Goal: Find specific page/section: Find specific page/section

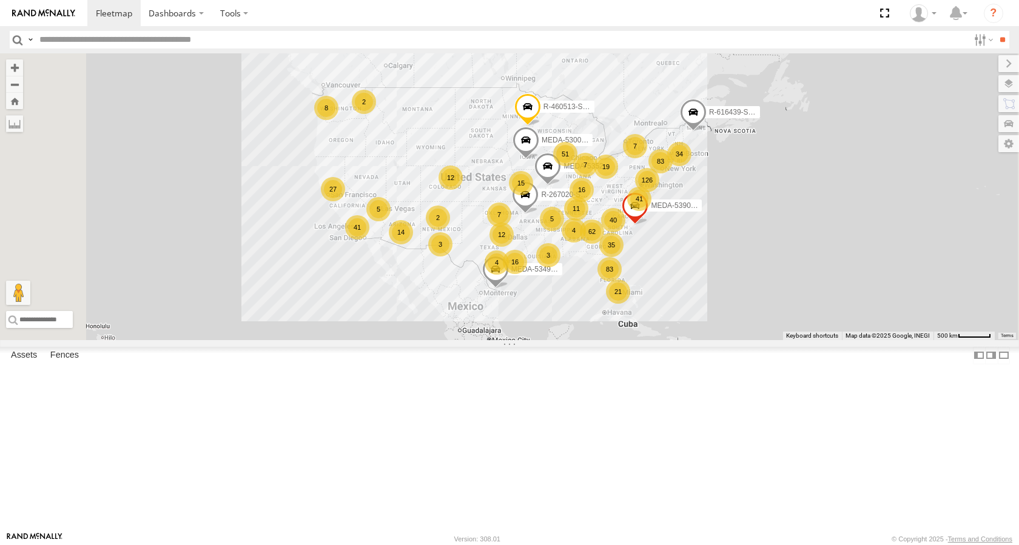
click at [74, 42] on input "text" at bounding box center [502, 40] width 934 height 18
type input "******"
click at [995, 31] on input "**" at bounding box center [1002, 40] width 14 height 18
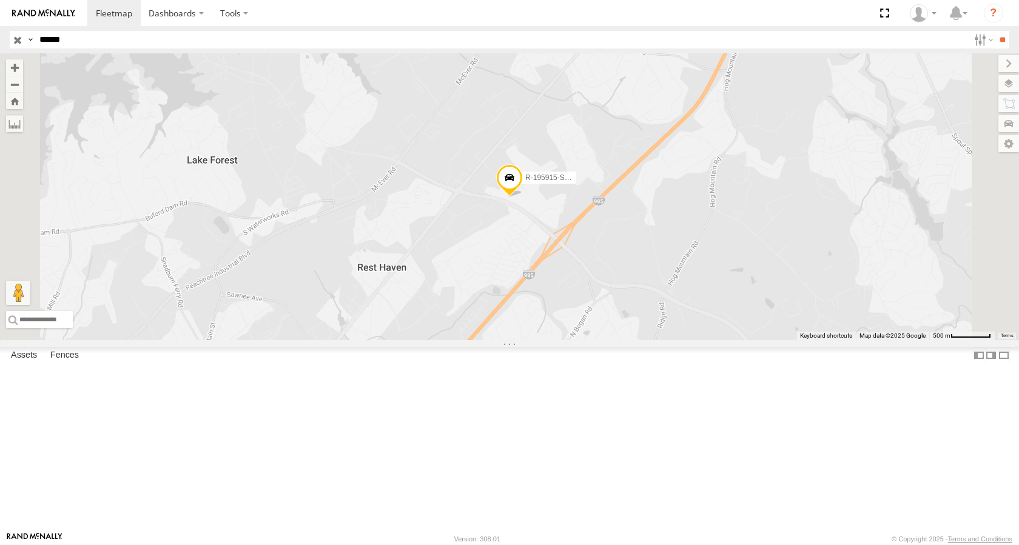
click at [0, 0] on div "R-195915-Swing" at bounding box center [0, 0] width 0 height 0
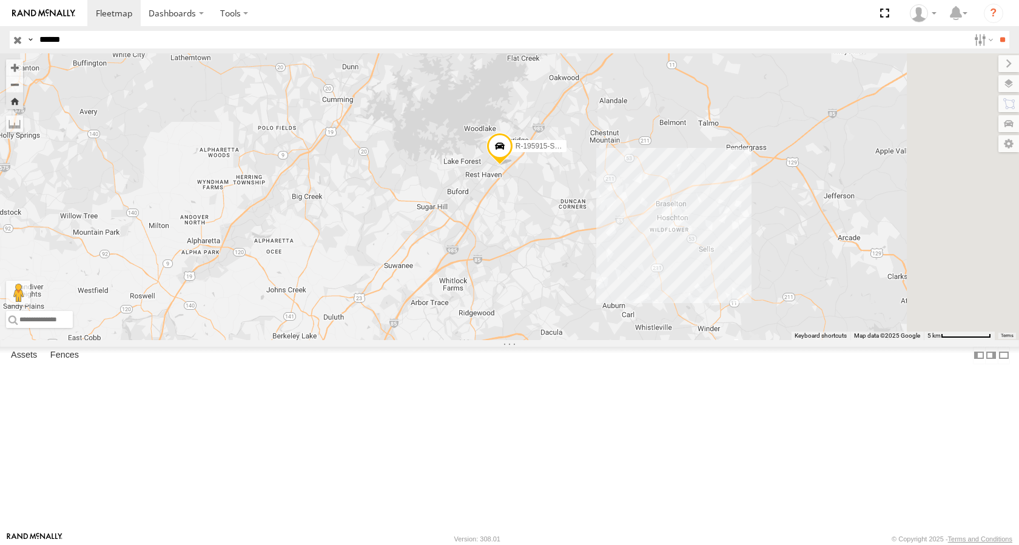
drag, startPoint x: 716, startPoint y: 209, endPoint x: 670, endPoint y: 252, distance: 63.1
click at [676, 252] on div "R-195915-Swing" at bounding box center [509, 196] width 1019 height 287
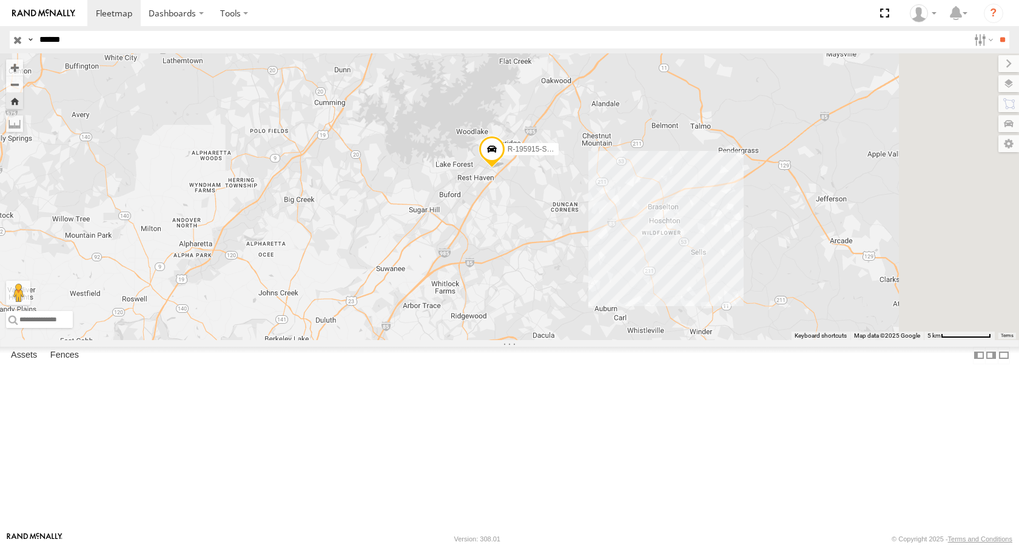
click at [0, 0] on div at bounding box center [0, 0] width 0 height 0
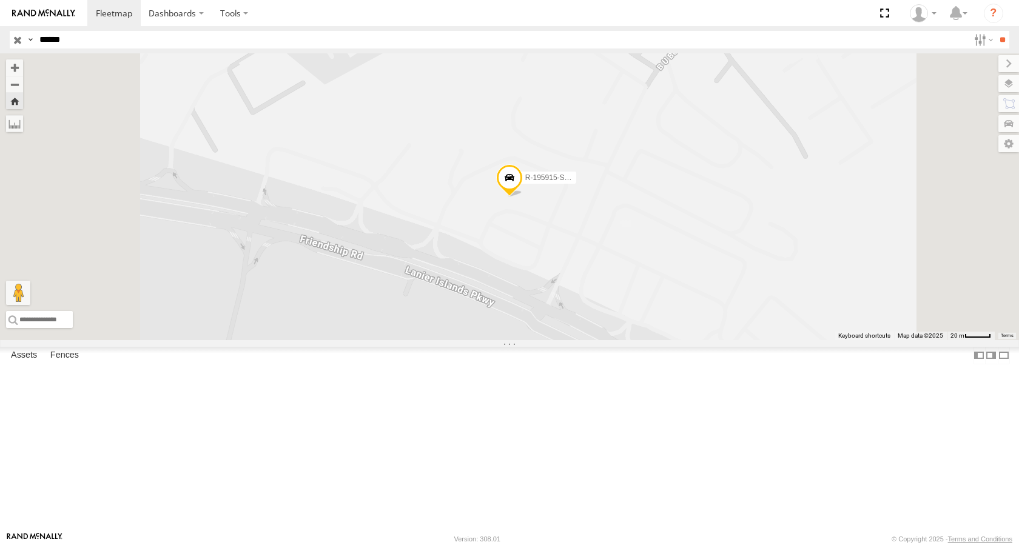
click at [523, 197] on span at bounding box center [509, 180] width 27 height 33
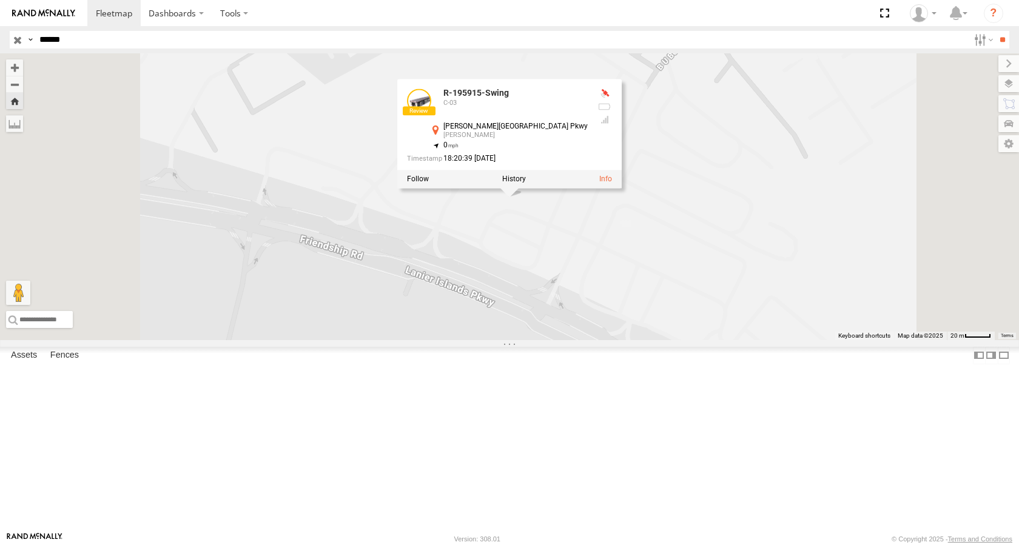
click at [819, 263] on div "R-195915-Swing R-195915-Swing C-03 [PERSON_NAME][GEOGRAPHIC_DATA][PERSON_NAME] …" at bounding box center [509, 196] width 1019 height 287
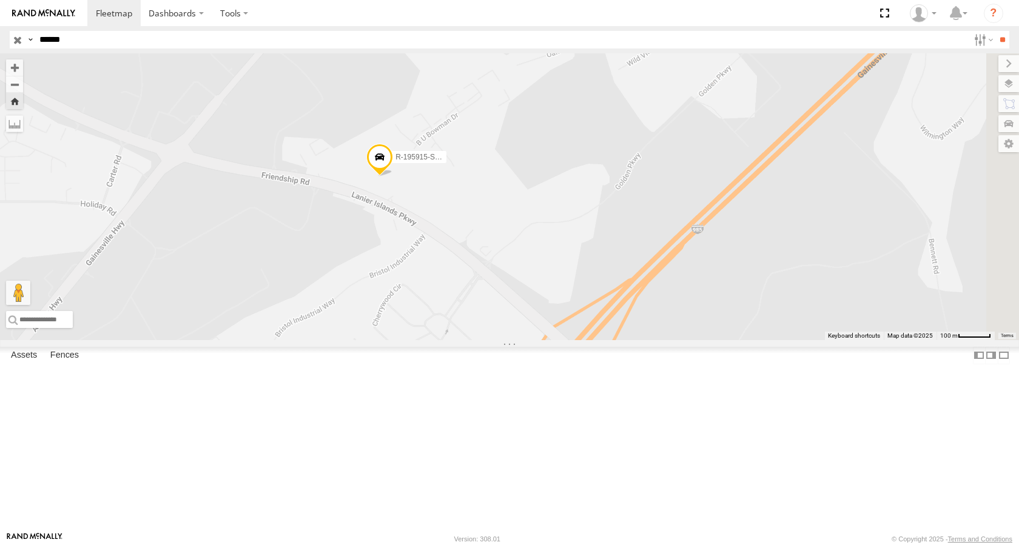
drag, startPoint x: 796, startPoint y: 294, endPoint x: 637, endPoint y: 291, distance: 158.9
click at [637, 291] on div "R-195915-Swing" at bounding box center [509, 196] width 1019 height 287
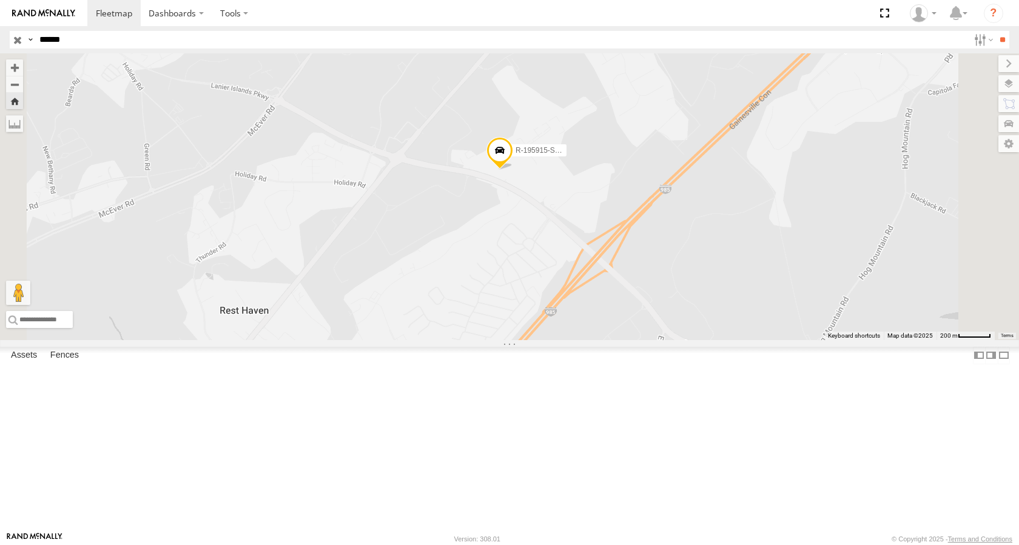
drag, startPoint x: 697, startPoint y: 321, endPoint x: 769, endPoint y: 305, distance: 73.3
click at [769, 305] on div "R-195915-Swing" at bounding box center [509, 196] width 1019 height 287
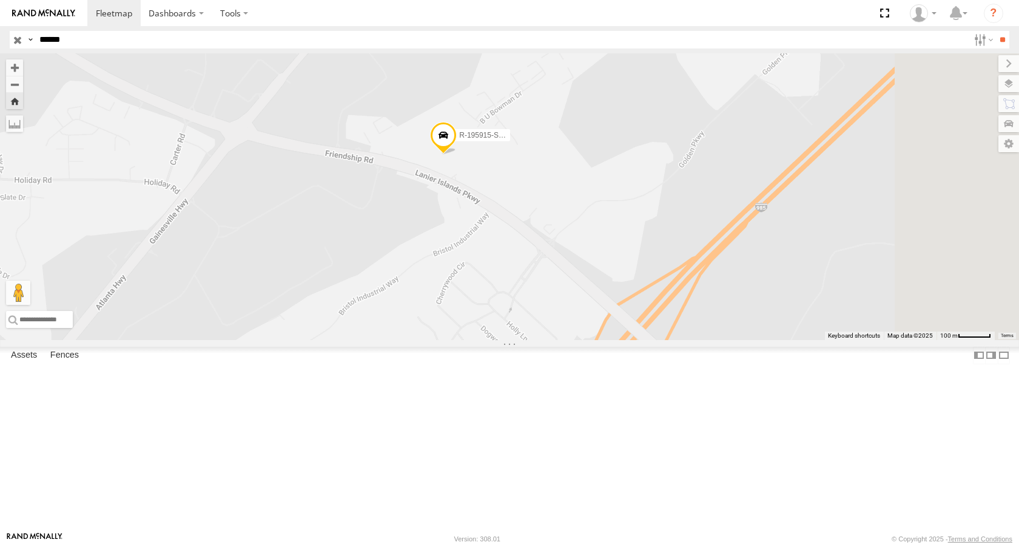
drag, startPoint x: 771, startPoint y: 309, endPoint x: 730, endPoint y: 324, distance: 44.1
click at [730, 324] on div "R-195915-Swing" at bounding box center [509, 196] width 1019 height 287
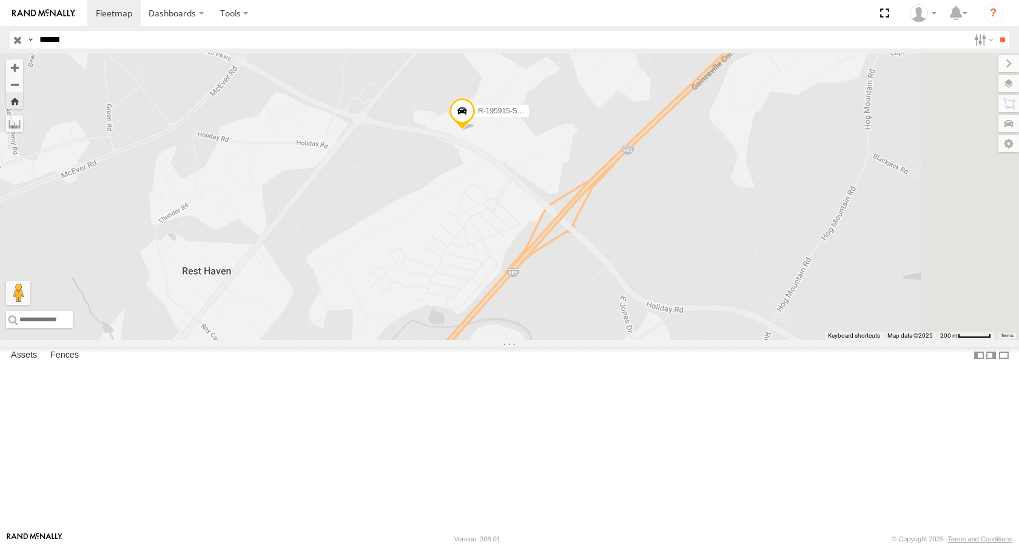
drag, startPoint x: 822, startPoint y: 413, endPoint x: 814, endPoint y: 351, distance: 62.4
click at [814, 340] on div "R-195915-Swing" at bounding box center [509, 196] width 1019 height 287
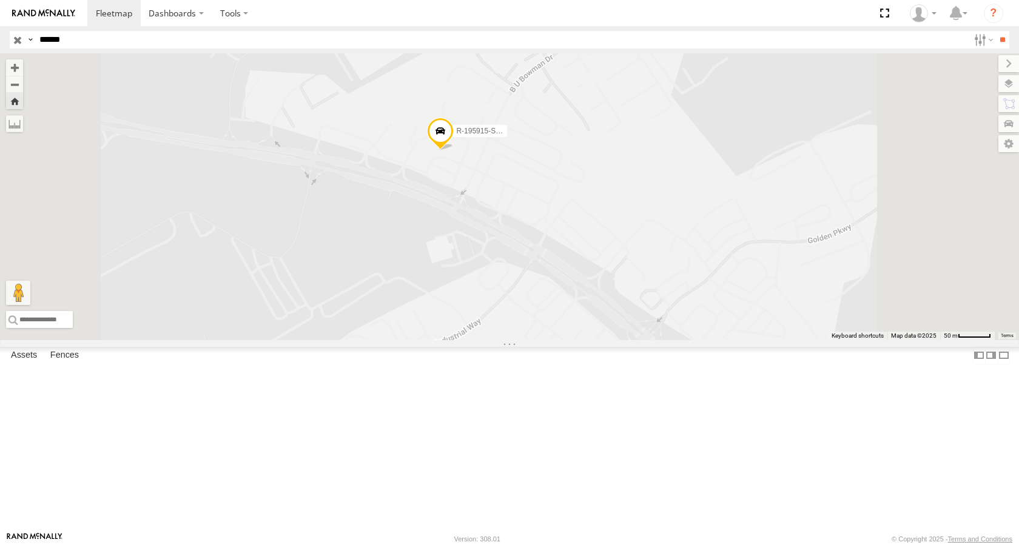
drag, startPoint x: 761, startPoint y: 348, endPoint x: 737, endPoint y: 397, distance: 54.8
click at [737, 340] on div "R-195915-Swing" at bounding box center [509, 196] width 1019 height 287
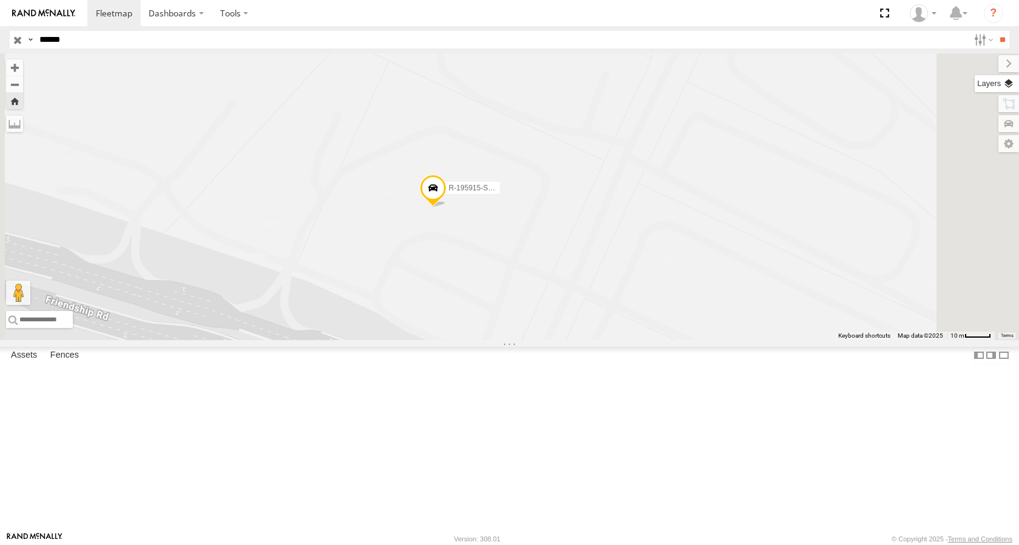
click at [1010, 81] on label at bounding box center [996, 83] width 44 height 17
click at [0, 0] on span "Basemaps" at bounding box center [0, 0] width 0 height 0
click at [0, 0] on span "Satellite + Roadmap" at bounding box center [0, 0] width 0 height 0
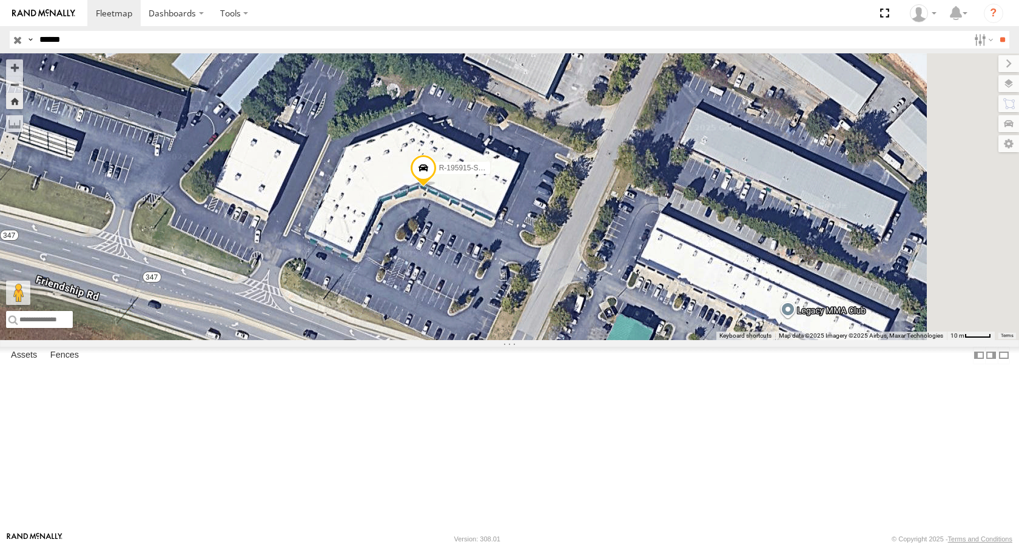
drag, startPoint x: 655, startPoint y: 355, endPoint x: 645, endPoint y: 334, distance: 23.3
click at [645, 334] on div "R-195915-Swing" at bounding box center [509, 196] width 1019 height 287
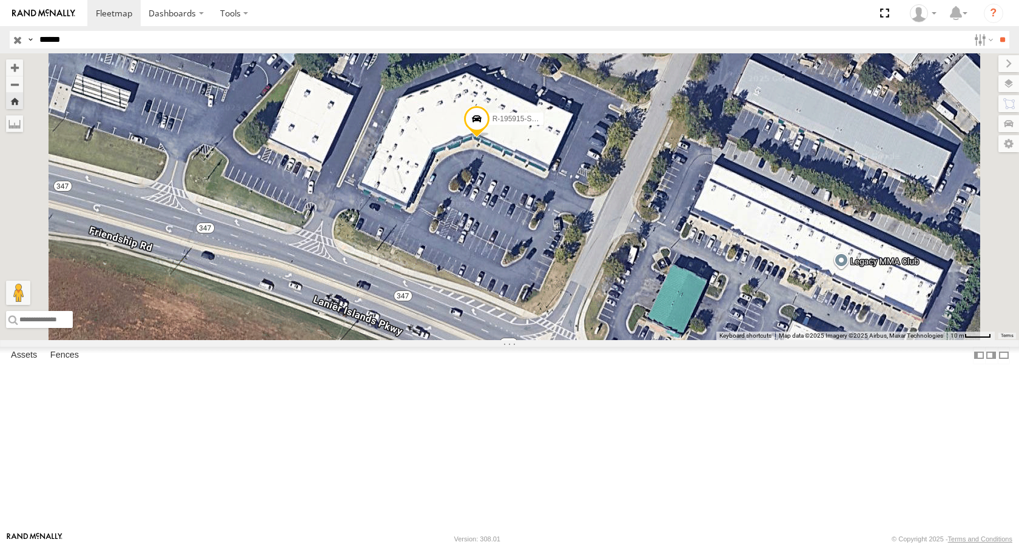
drag, startPoint x: 695, startPoint y: 257, endPoint x: 678, endPoint y: 267, distance: 20.2
click at [678, 267] on div "R-195915-Swing" at bounding box center [509, 196] width 1019 height 287
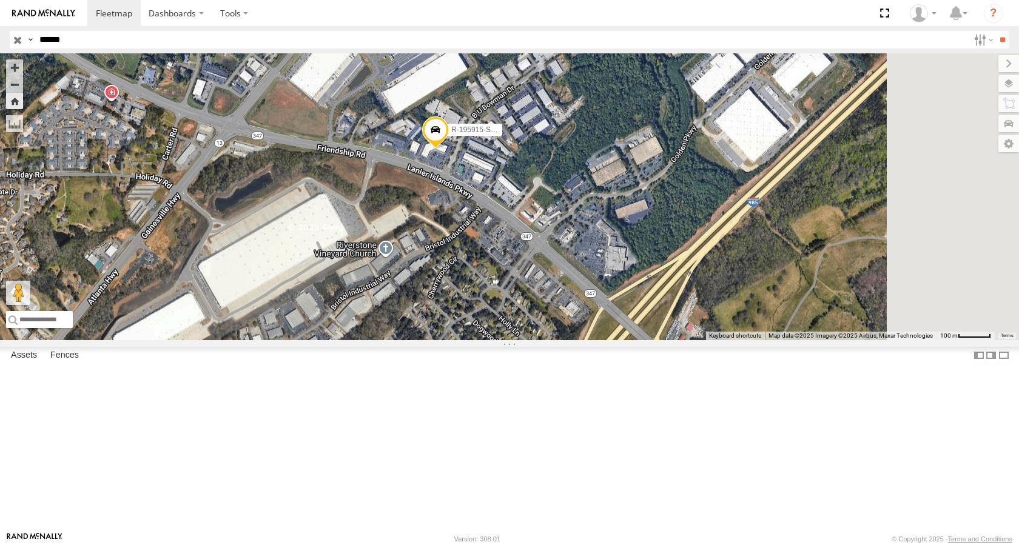
drag, startPoint x: 759, startPoint y: 285, endPoint x: 674, endPoint y: 280, distance: 85.0
click at [674, 280] on div "R-195915-Swing" at bounding box center [509, 196] width 1019 height 287
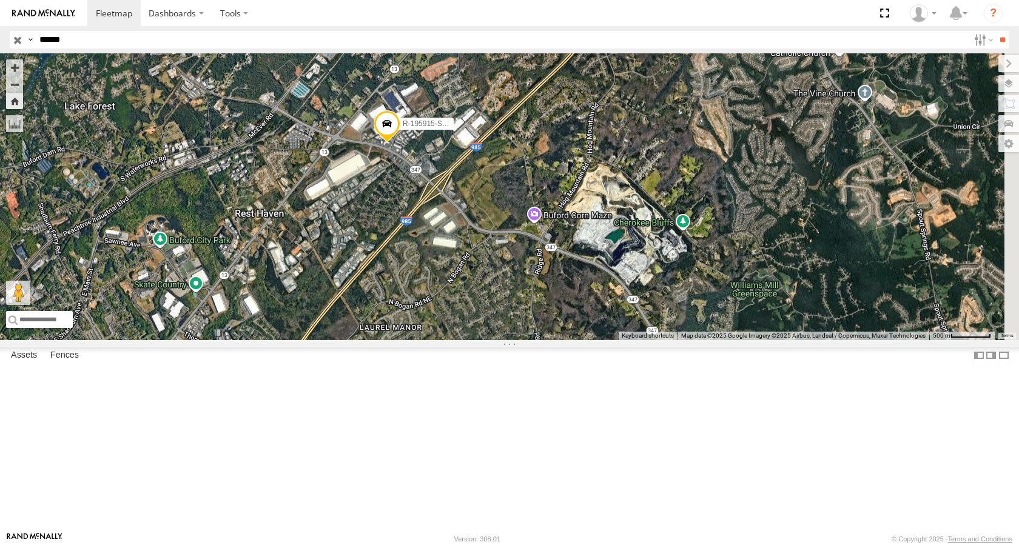
drag, startPoint x: 756, startPoint y: 304, endPoint x: 640, endPoint y: 275, distance: 118.7
click at [639, 273] on div "R-195915-Swing" at bounding box center [509, 196] width 1019 height 287
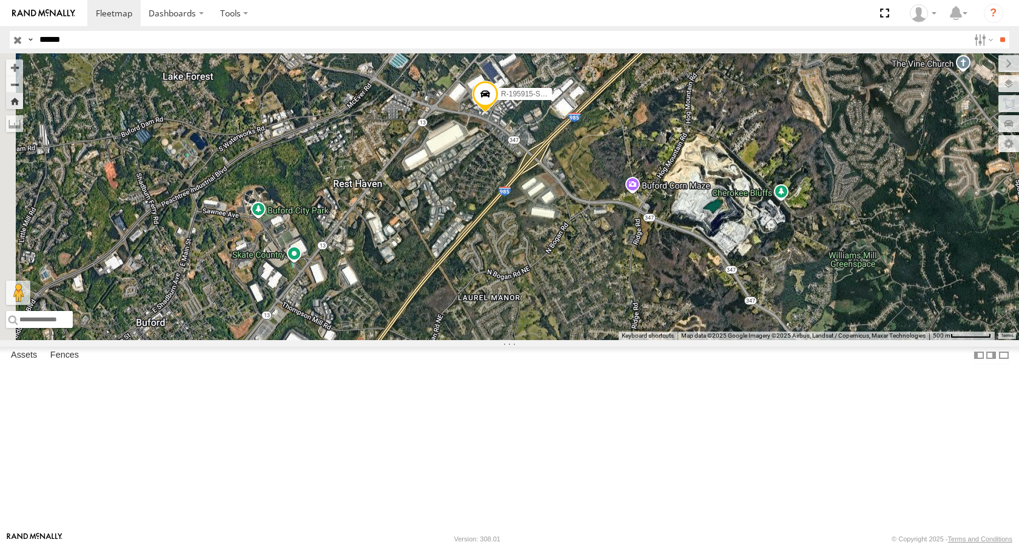
drag, startPoint x: 651, startPoint y: 292, endPoint x: 716, endPoint y: 258, distance: 73.2
click at [716, 258] on div "R-195915-Swing" at bounding box center [509, 196] width 1019 height 287
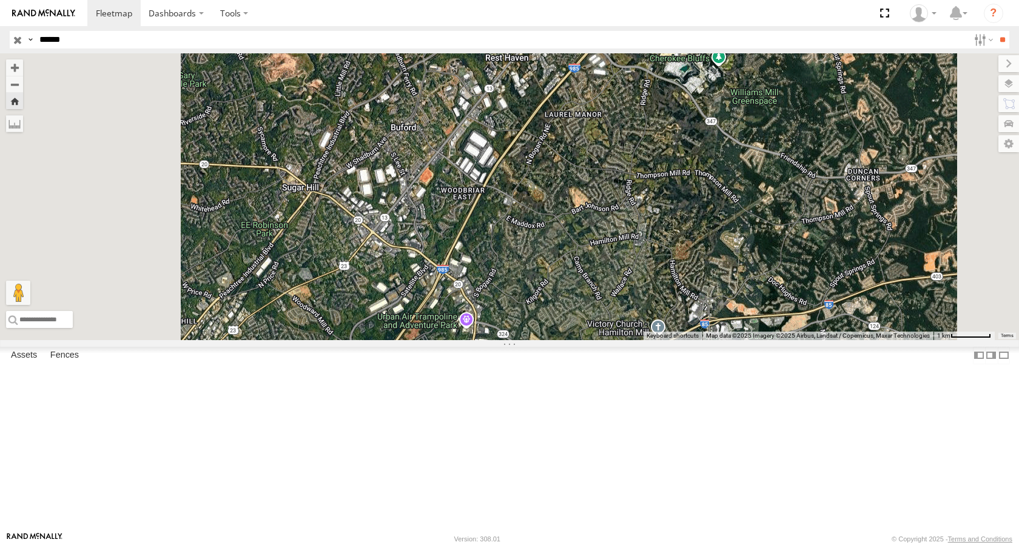
drag, startPoint x: 629, startPoint y: 442, endPoint x: 679, endPoint y: 327, distance: 124.9
click at [679, 327] on div "R-195915-Swing" at bounding box center [509, 196] width 1019 height 287
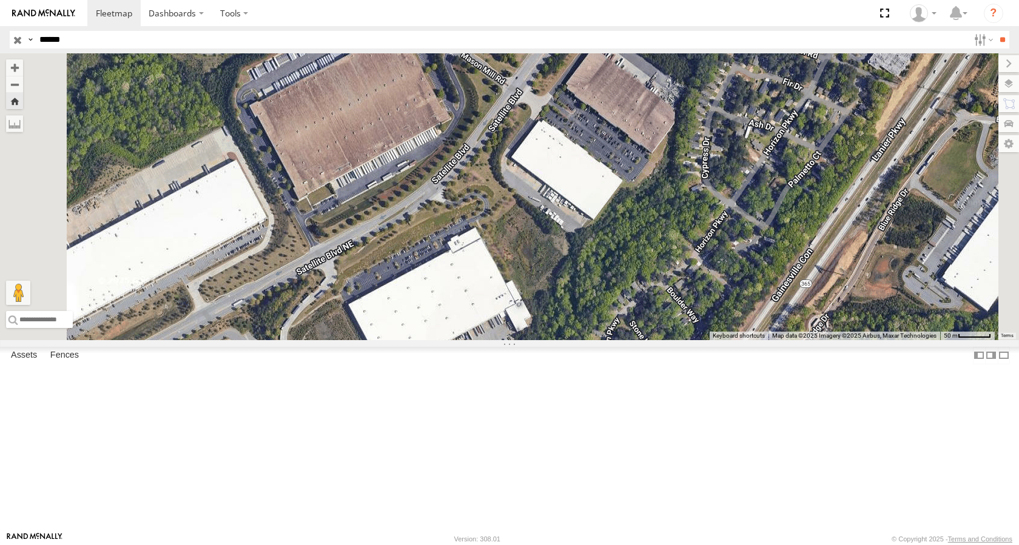
drag, startPoint x: 663, startPoint y: 431, endPoint x: 716, endPoint y: 336, distance: 108.6
click at [716, 336] on div "R-195915-Swing" at bounding box center [509, 196] width 1019 height 287
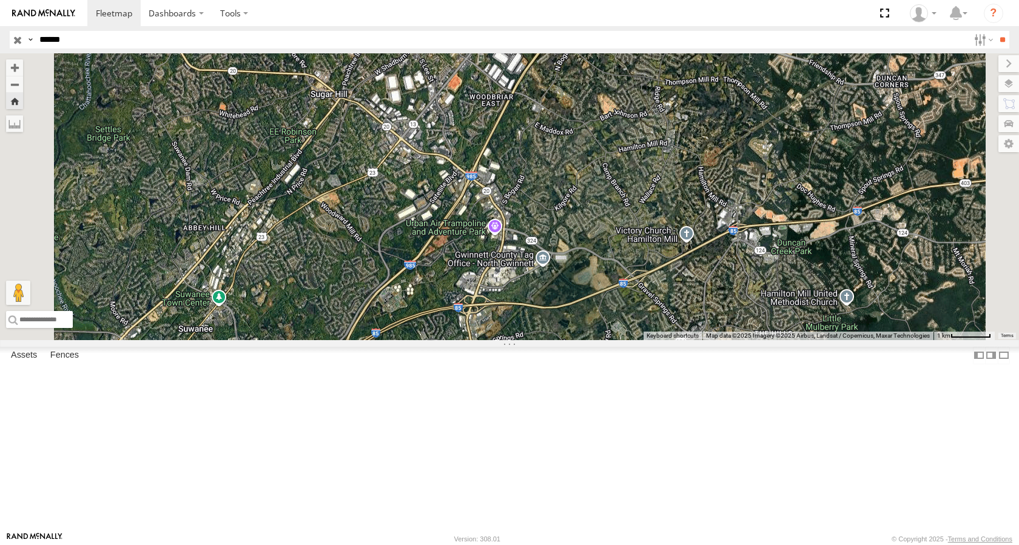
click at [629, 99] on div "R-195915-Swing" at bounding box center [509, 196] width 1019 height 287
click at [978, 63] on label at bounding box center [998, 63] width 41 height 17
click at [0, 0] on div at bounding box center [0, 0] width 0 height 0
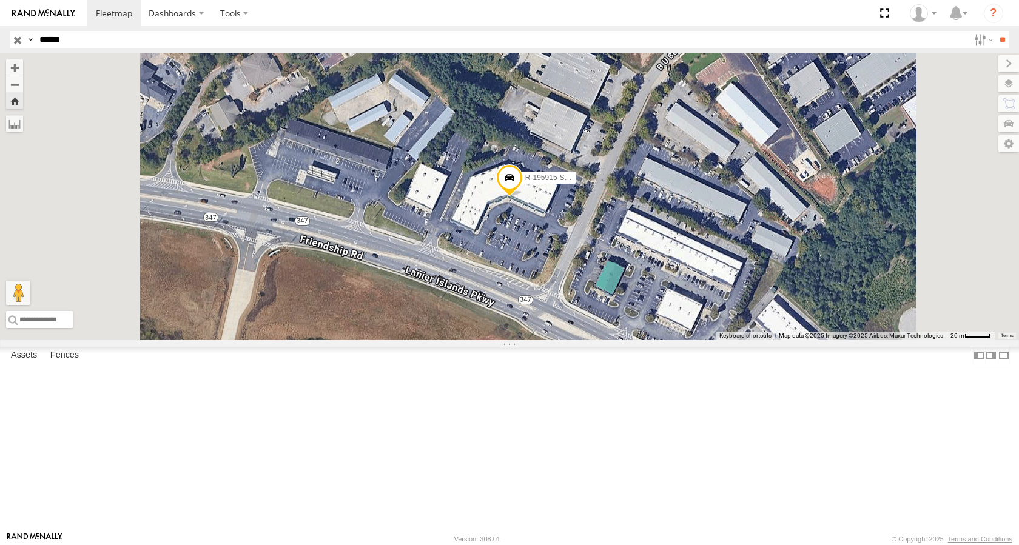
click at [523, 197] on span at bounding box center [509, 180] width 27 height 33
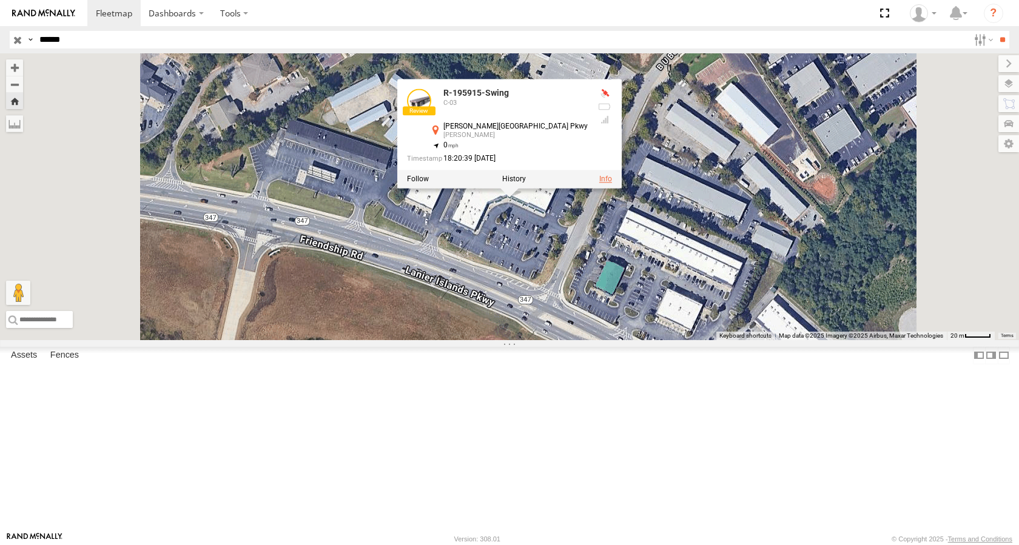
click at [612, 183] on link at bounding box center [605, 179] width 13 height 8
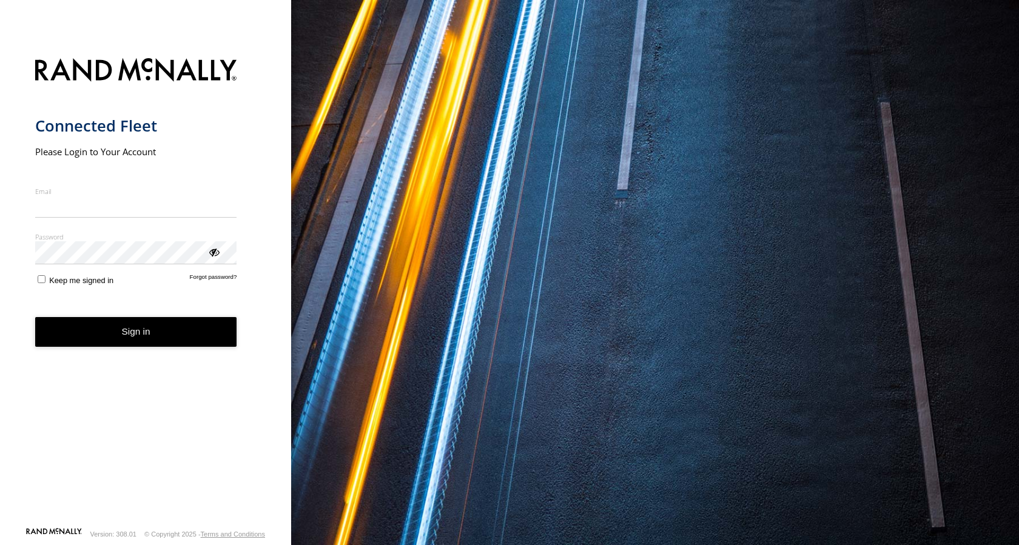
type input "**********"
click at [133, 349] on form "**********" at bounding box center [145, 289] width 221 height 476
click at [144, 332] on button "Sign in" at bounding box center [136, 332] width 202 height 30
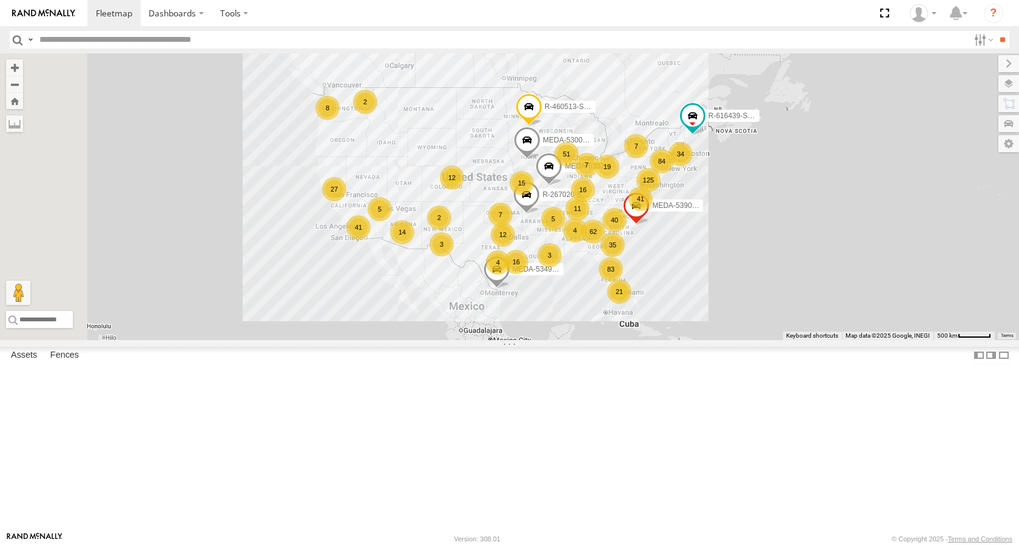
click at [68, 38] on input "text" at bounding box center [502, 40] width 934 height 18
type input "******"
click at [995, 31] on input "**" at bounding box center [1002, 40] width 14 height 18
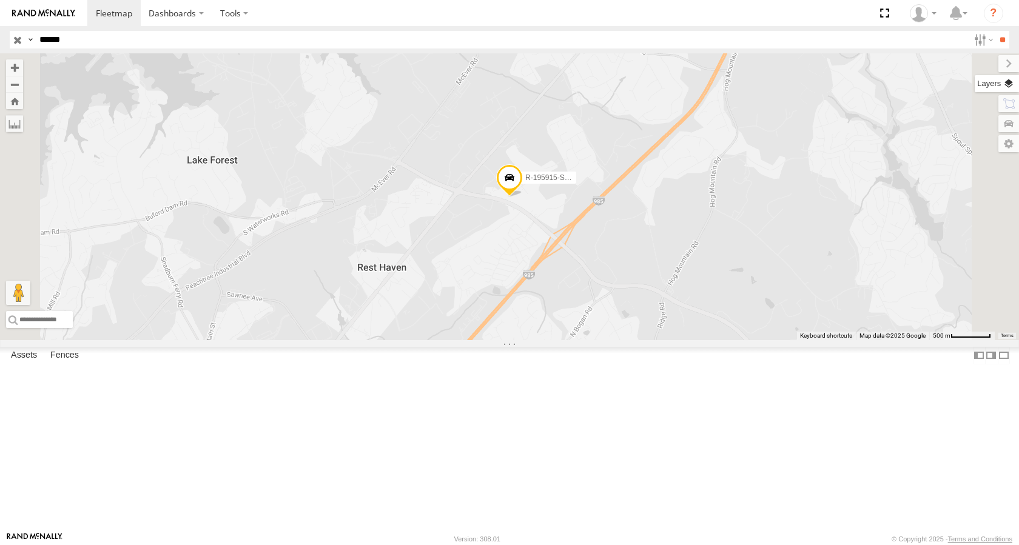
click at [1008, 86] on label at bounding box center [996, 83] width 44 height 17
click at [0, 0] on span "Basemaps" at bounding box center [0, 0] width 0 height 0
click at [0, 0] on span "Satellite + Roadmap" at bounding box center [0, 0] width 0 height 0
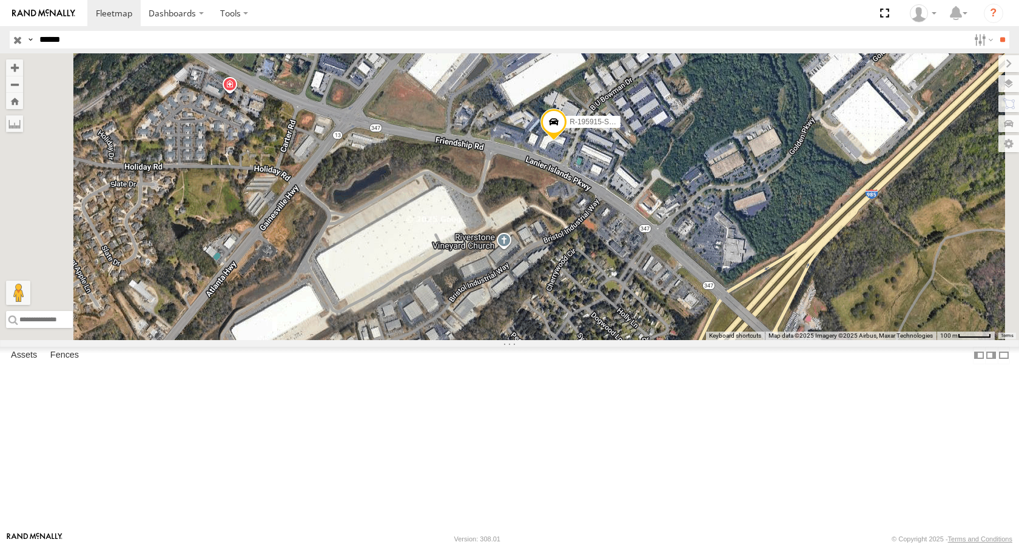
drag, startPoint x: 694, startPoint y: 357, endPoint x: 749, endPoint y: 302, distance: 77.2
click at [749, 302] on div "R-195915-Swing" at bounding box center [509, 196] width 1019 height 287
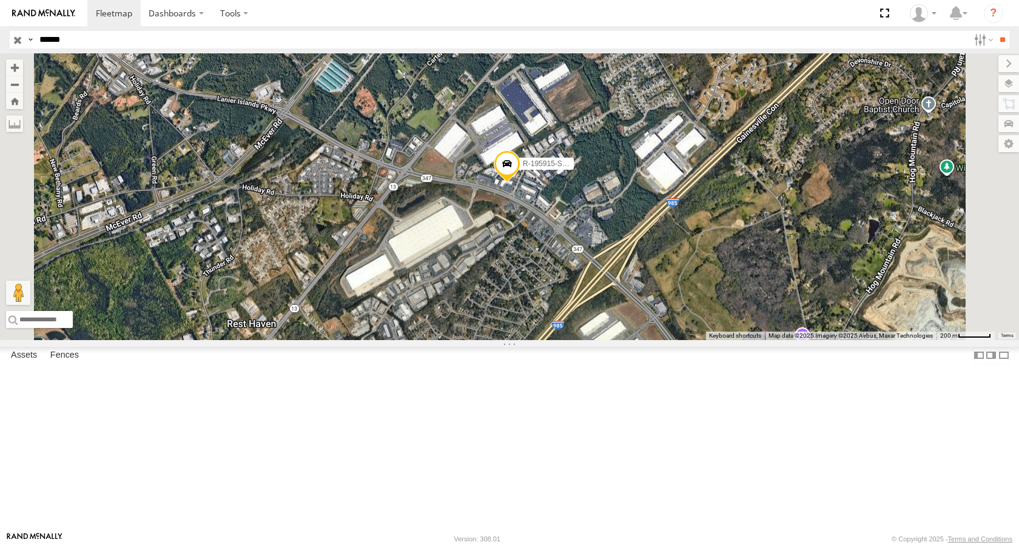
drag, startPoint x: 754, startPoint y: 269, endPoint x: 707, endPoint y: 292, distance: 52.6
click at [707, 292] on div "R-195915-Swing" at bounding box center [509, 196] width 1019 height 287
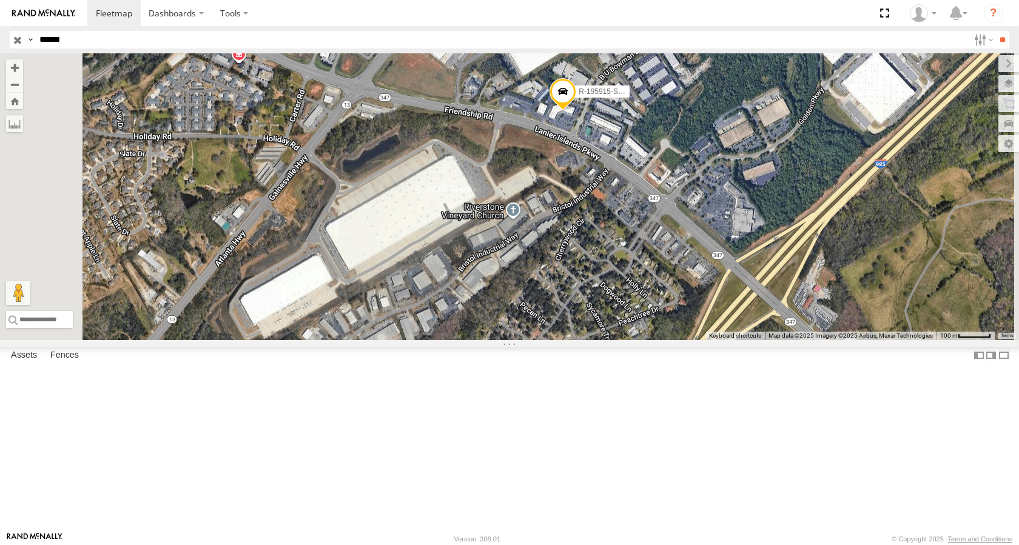
drag, startPoint x: 665, startPoint y: 338, endPoint x: 740, endPoint y: 293, distance: 87.6
click at [740, 293] on div "R-195915-Swing" at bounding box center [509, 196] width 1019 height 287
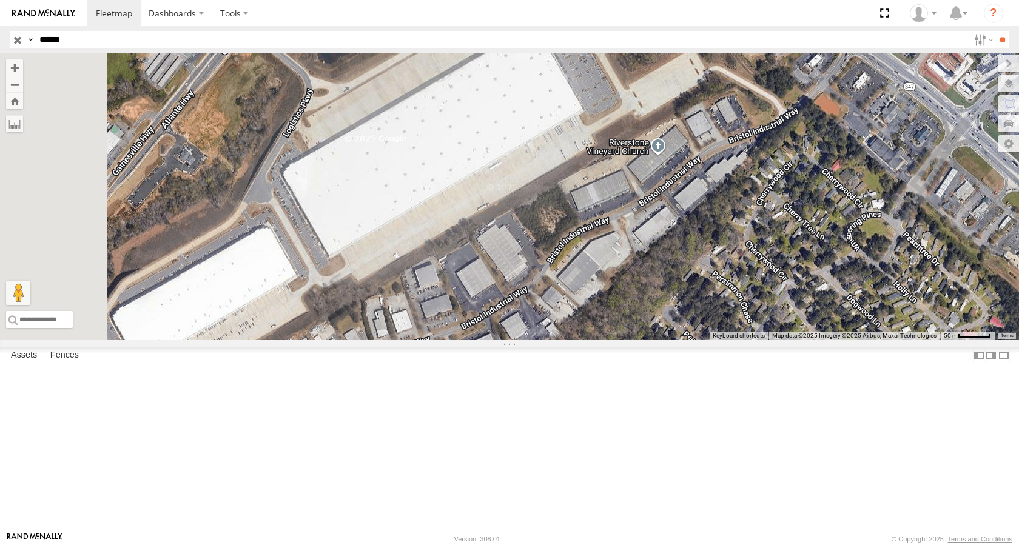
drag, startPoint x: 632, startPoint y: 257, endPoint x: 693, endPoint y: 243, distance: 62.2
click at [693, 243] on div "R-195915-Swing" at bounding box center [509, 196] width 1019 height 287
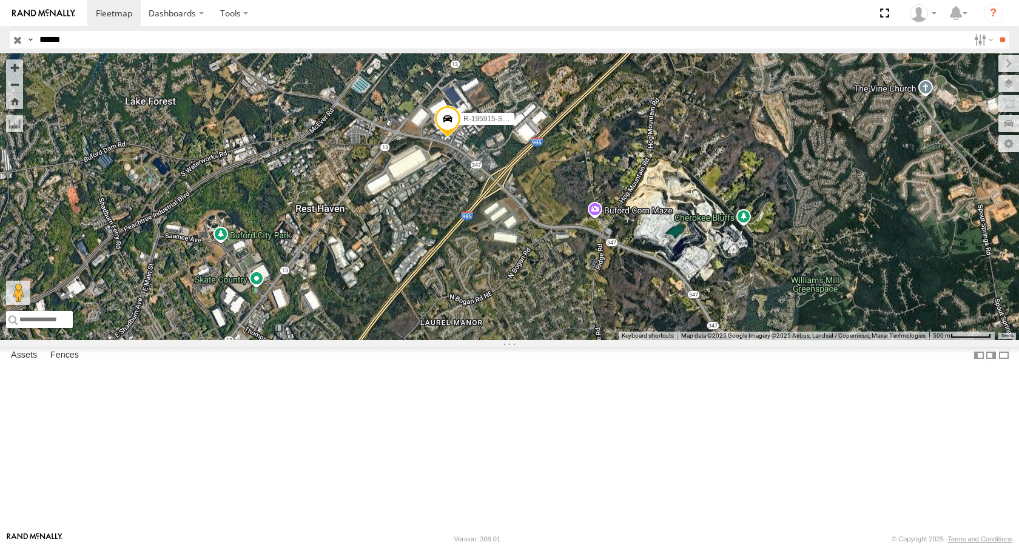
drag, startPoint x: 761, startPoint y: 358, endPoint x: 654, endPoint y: 332, distance: 109.7
click at [654, 332] on div "R-195915-Swing" at bounding box center [509, 196] width 1019 height 287
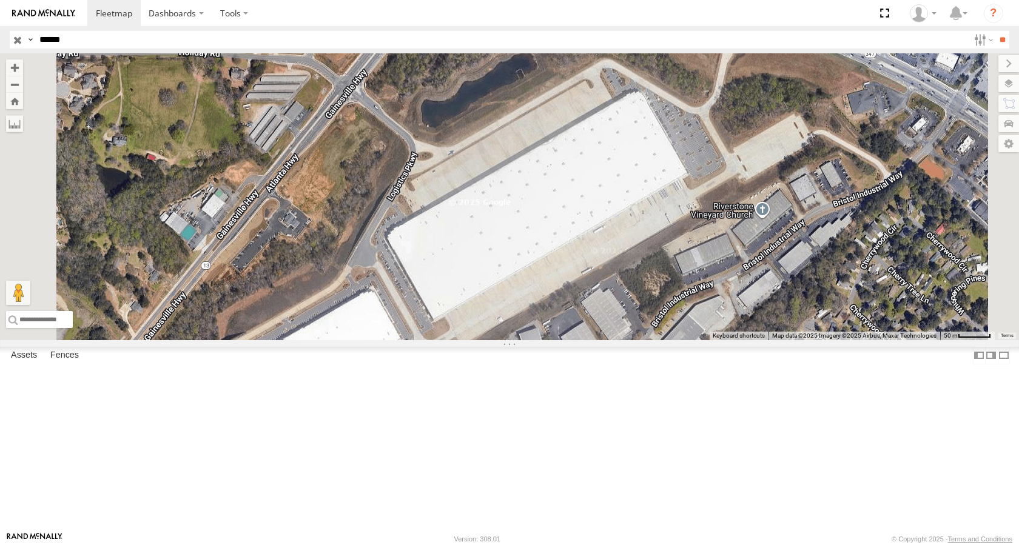
drag, startPoint x: 568, startPoint y: 224, endPoint x: 583, endPoint y: 274, distance: 52.4
click at [574, 274] on div "R-195915-Swing" at bounding box center [509, 196] width 1019 height 287
click at [661, 300] on div "R-195915-Swing" at bounding box center [509, 196] width 1019 height 287
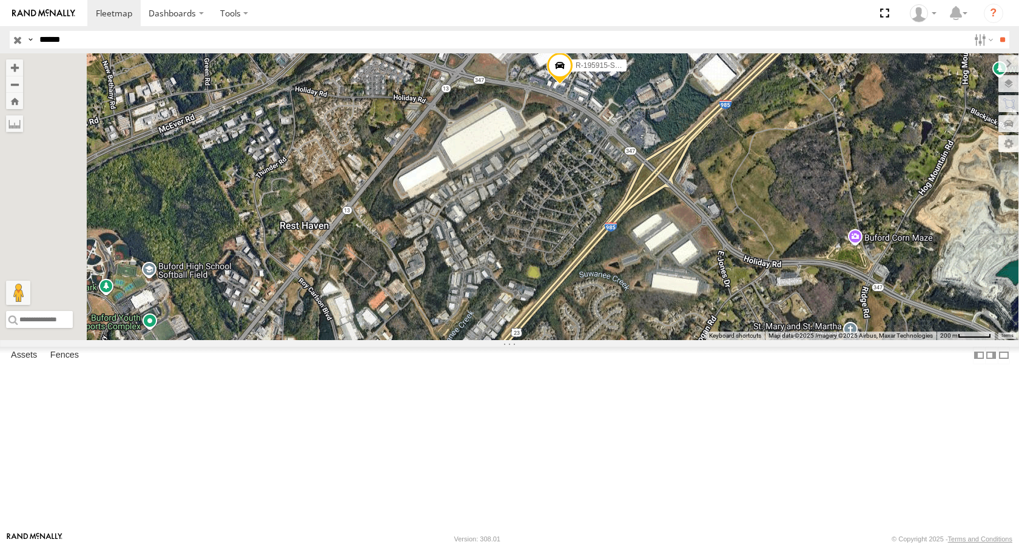
drag, startPoint x: 709, startPoint y: 308, endPoint x: 702, endPoint y: 229, distance: 79.1
click at [702, 229] on div "R-195915-Swing" at bounding box center [509, 196] width 1019 height 287
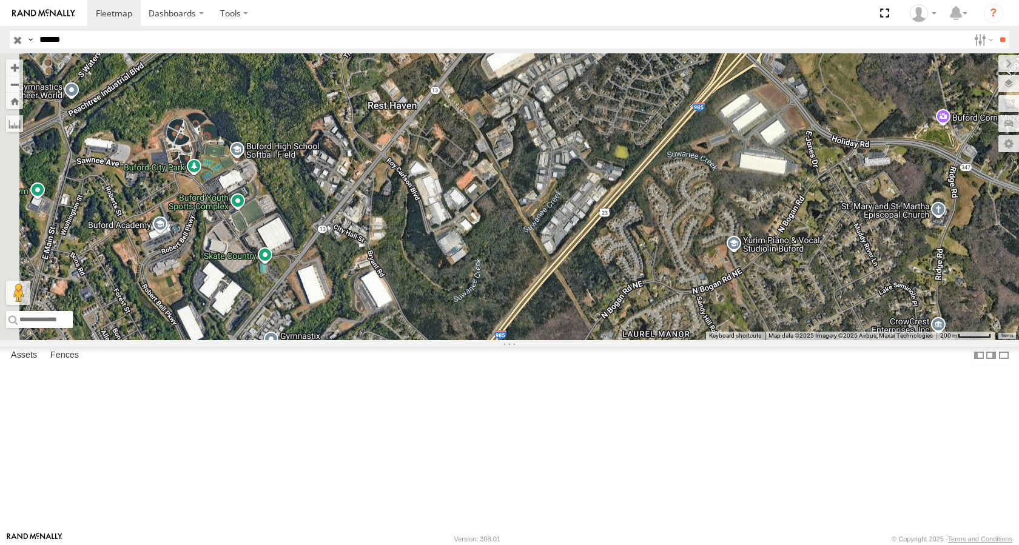
drag, startPoint x: 592, startPoint y: 373, endPoint x: 682, endPoint y: 251, distance: 151.0
click at [682, 251] on div "R-195915-Swing" at bounding box center [509, 196] width 1019 height 287
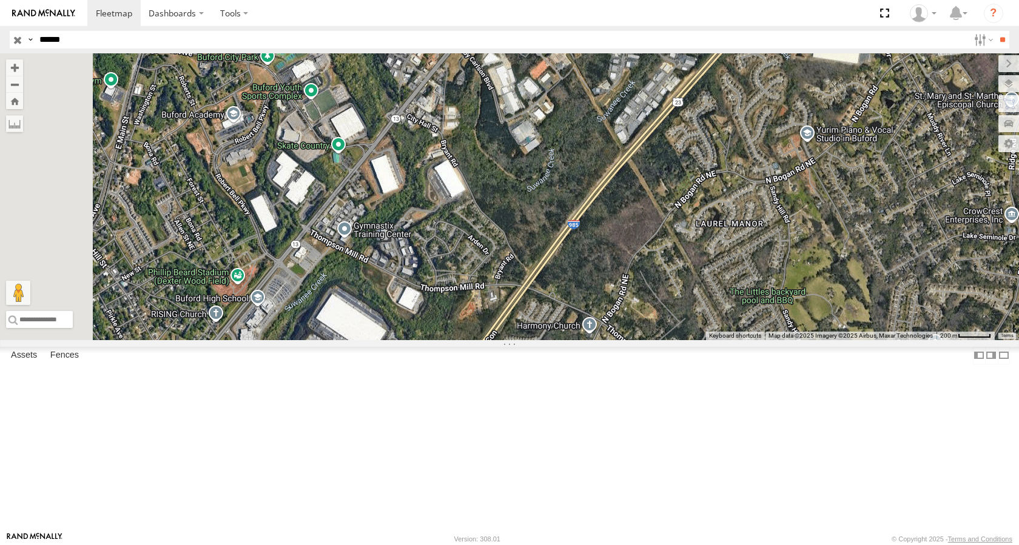
drag, startPoint x: 570, startPoint y: 424, endPoint x: 638, endPoint y: 318, distance: 126.0
click at [638, 318] on div "R-195915-Swing" at bounding box center [509, 196] width 1019 height 287
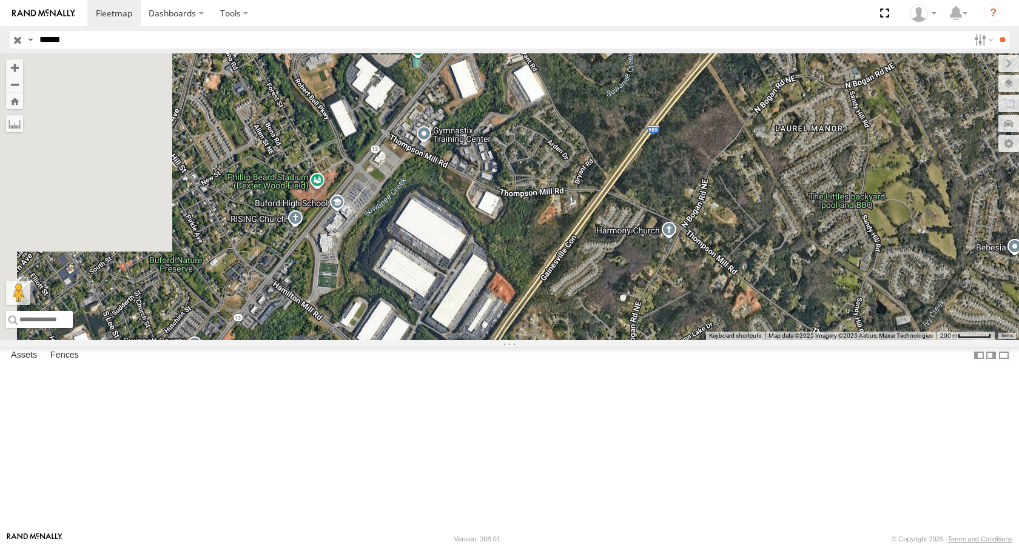
drag, startPoint x: 568, startPoint y: 419, endPoint x: 648, endPoint y: 323, distance: 124.9
click at [648, 323] on div "R-195915-Swing" at bounding box center [509, 196] width 1019 height 287
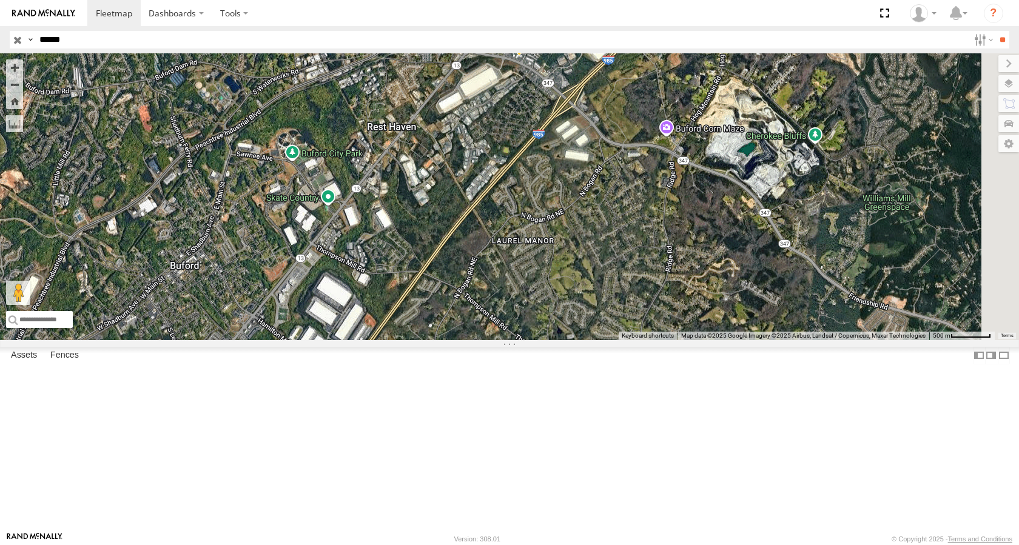
drag, startPoint x: 739, startPoint y: 366, endPoint x: 608, endPoint y: 432, distance: 146.4
click at [608, 340] on div "R-195915-Swing" at bounding box center [509, 196] width 1019 height 287
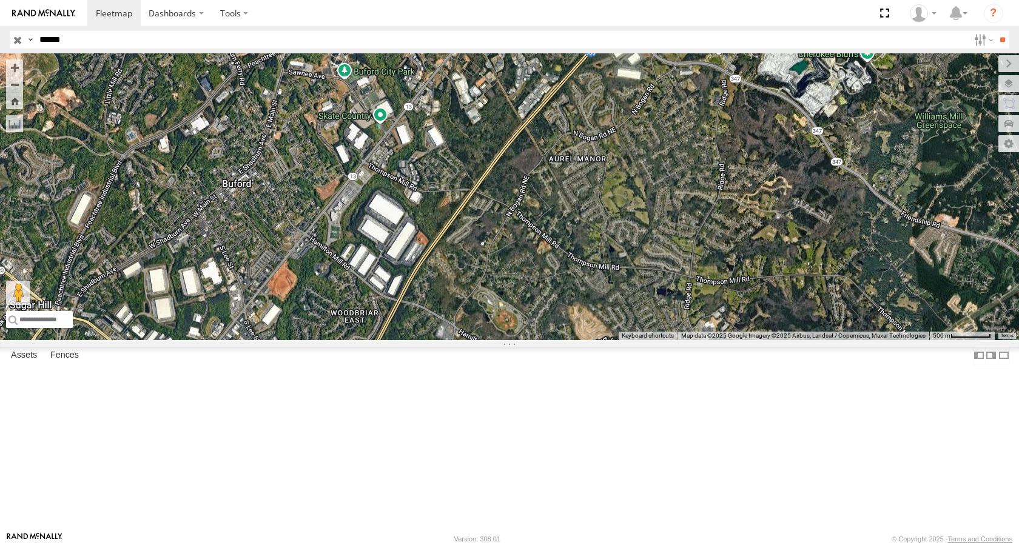
drag, startPoint x: 608, startPoint y: 432, endPoint x: 665, endPoint y: 341, distance: 107.3
click at [665, 340] on div "R-195915-Swing" at bounding box center [509, 196] width 1019 height 287
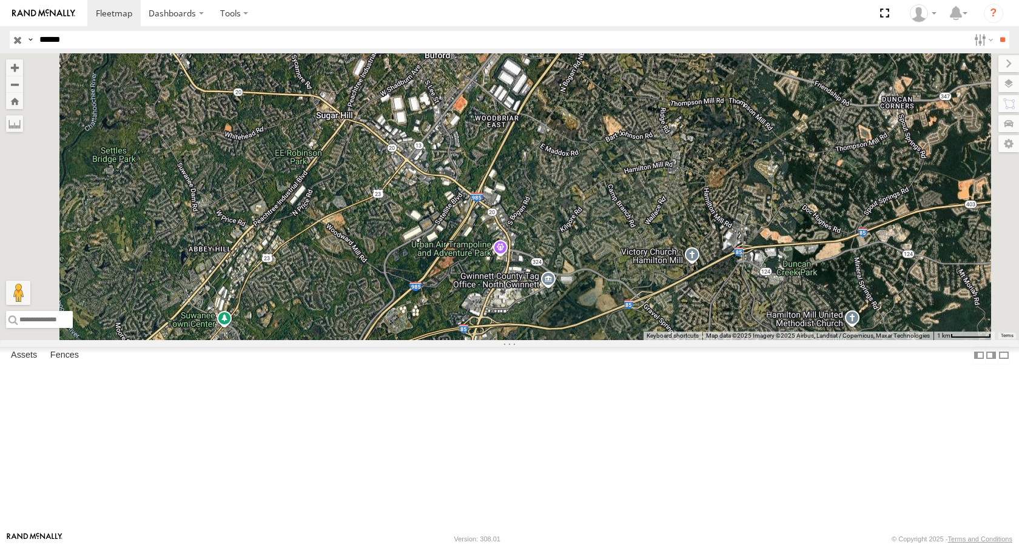
drag, startPoint x: 599, startPoint y: 403, endPoint x: 662, endPoint y: 250, distance: 165.1
click at [662, 250] on div "R-195915-Swing" at bounding box center [509, 196] width 1019 height 287
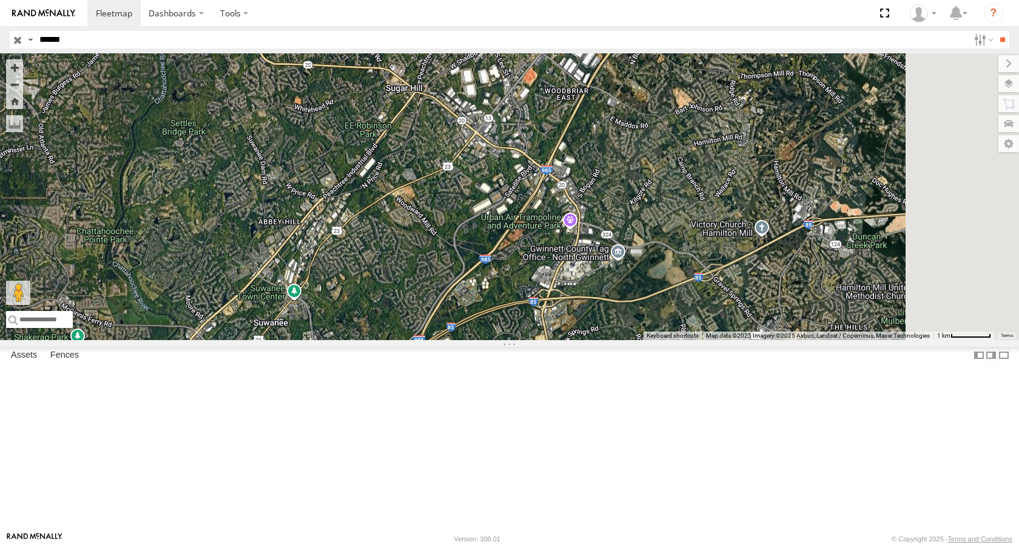
drag, startPoint x: 722, startPoint y: 227, endPoint x: 661, endPoint y: 346, distance: 133.7
click at [661, 340] on div "R-195915-Swing" at bounding box center [509, 196] width 1019 height 287
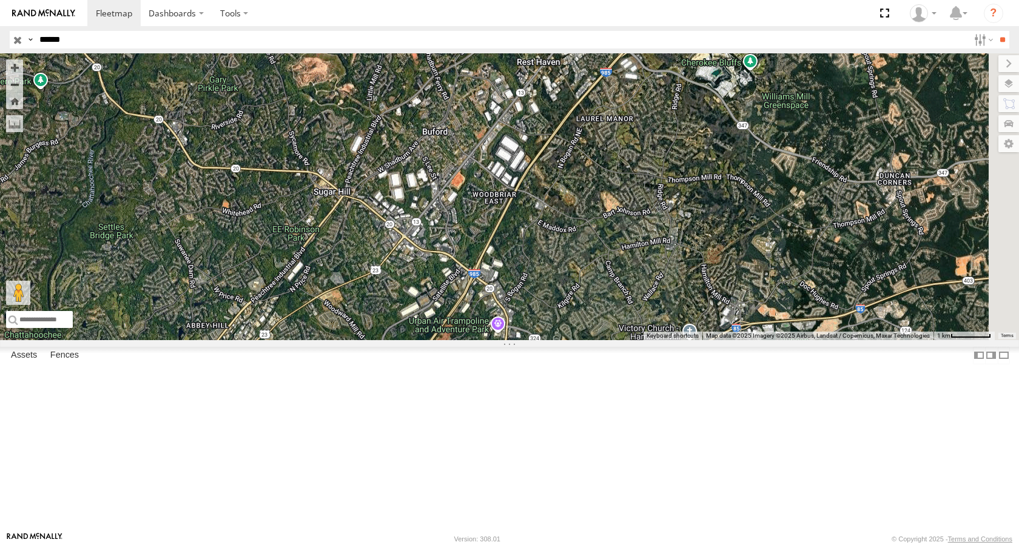
drag, startPoint x: 688, startPoint y: 275, endPoint x: 620, endPoint y: 372, distance: 118.1
click at [620, 340] on div "R-195915-Swing" at bounding box center [509, 196] width 1019 height 287
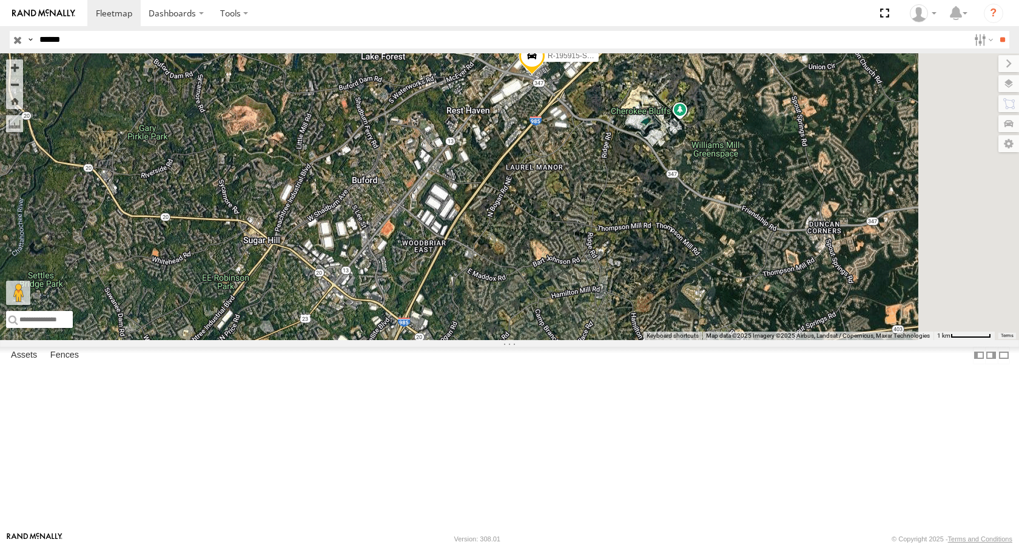
drag, startPoint x: 674, startPoint y: 377, endPoint x: 600, endPoint y: 428, distance: 90.3
click at [600, 340] on div "R-195915-Swing" at bounding box center [509, 196] width 1019 height 287
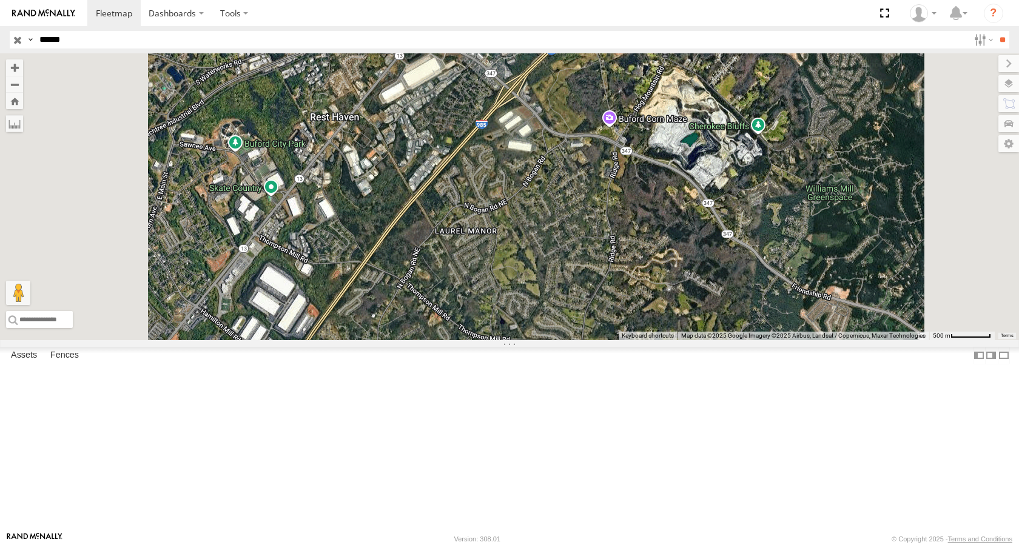
drag, startPoint x: 702, startPoint y: 255, endPoint x: 725, endPoint y: 255, distance: 23.1
click at [725, 255] on div "R-195915-Swing" at bounding box center [509, 196] width 1019 height 287
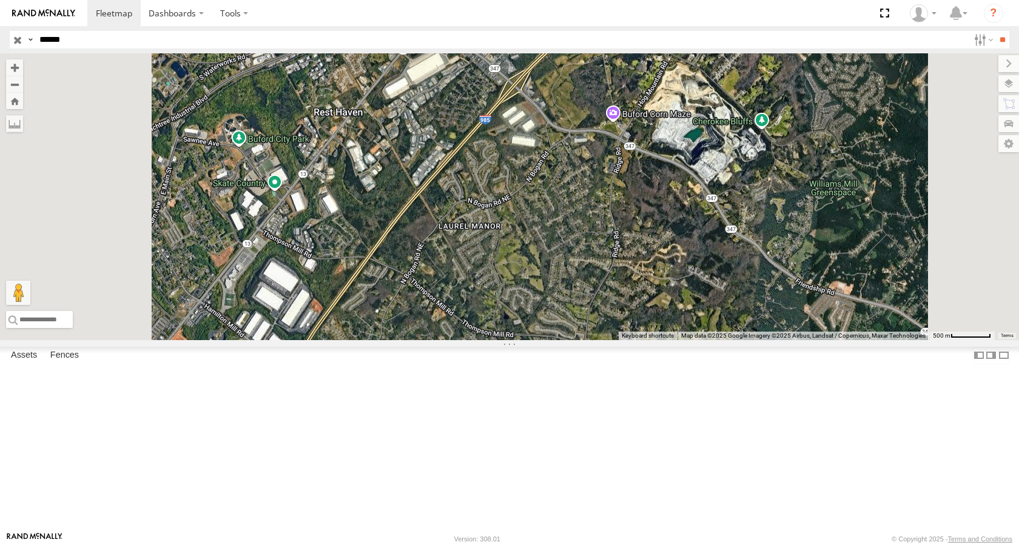
drag, startPoint x: 627, startPoint y: 369, endPoint x: 655, endPoint y: 317, distance: 58.6
click at [655, 317] on div "R-195915-Swing" at bounding box center [509, 196] width 1019 height 287
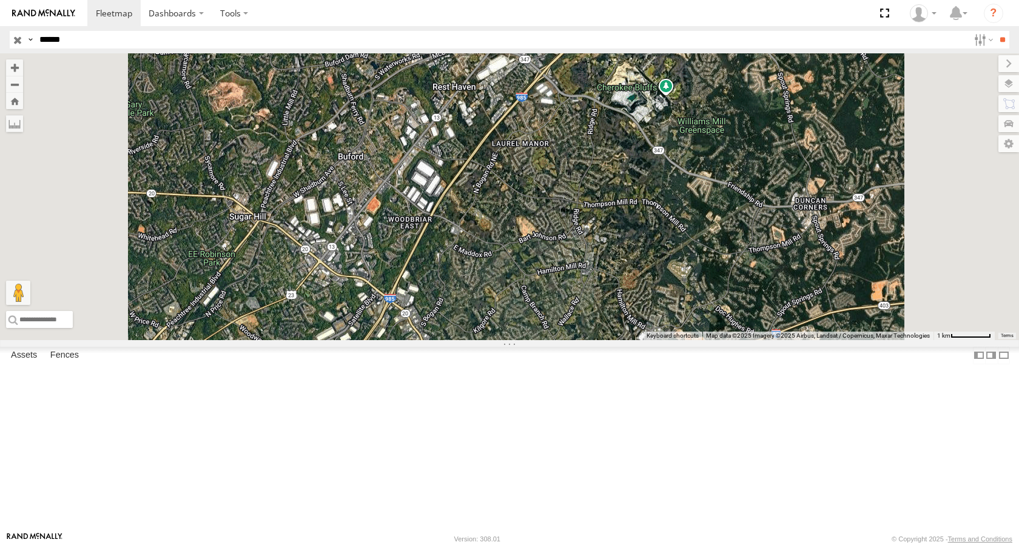
drag, startPoint x: 663, startPoint y: 349, endPoint x: 671, endPoint y: 318, distance: 31.8
click at [671, 318] on div "R-195915-Swing" at bounding box center [509, 196] width 1019 height 287
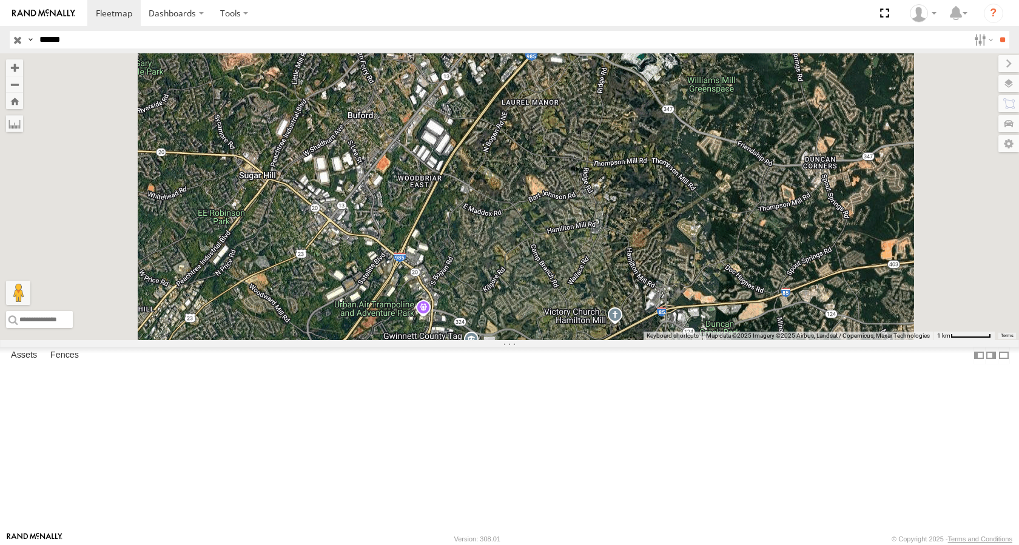
drag, startPoint x: 629, startPoint y: 300, endPoint x: 638, endPoint y: 257, distance: 44.0
click at [638, 257] on div "R-195915-Swing" at bounding box center [509, 196] width 1019 height 287
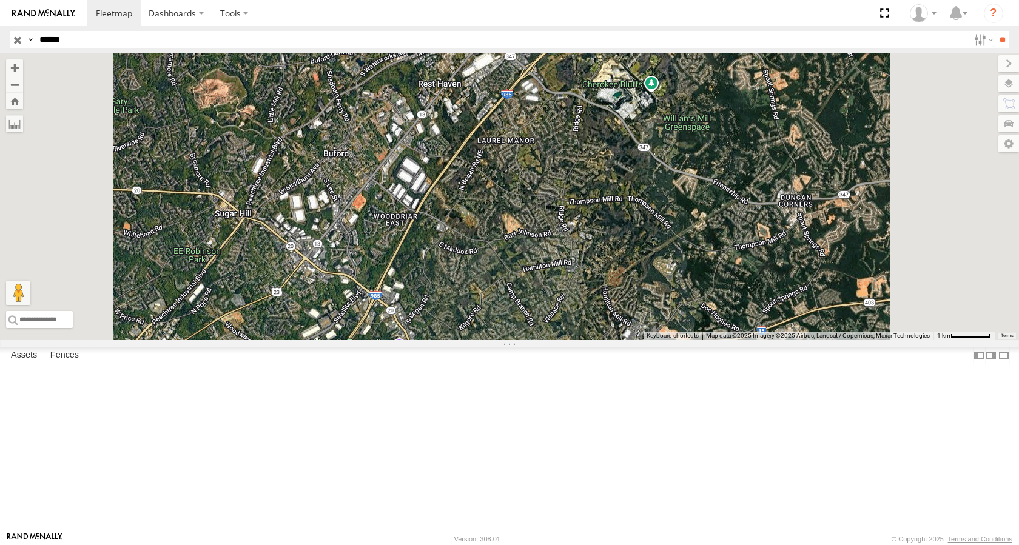
drag, startPoint x: 483, startPoint y: 268, endPoint x: 449, endPoint y: 322, distance: 64.1
click at [449, 322] on div "R-195915-Swing" at bounding box center [509, 196] width 1019 height 287
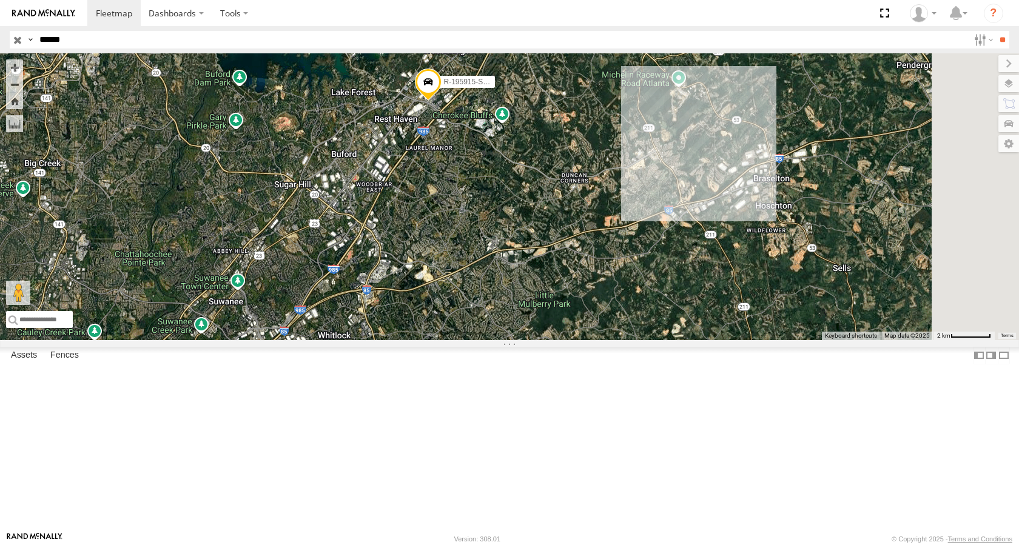
drag, startPoint x: 481, startPoint y: 309, endPoint x: 516, endPoint y: 268, distance: 53.3
click at [516, 268] on div "R-195915-Swing" at bounding box center [509, 196] width 1019 height 287
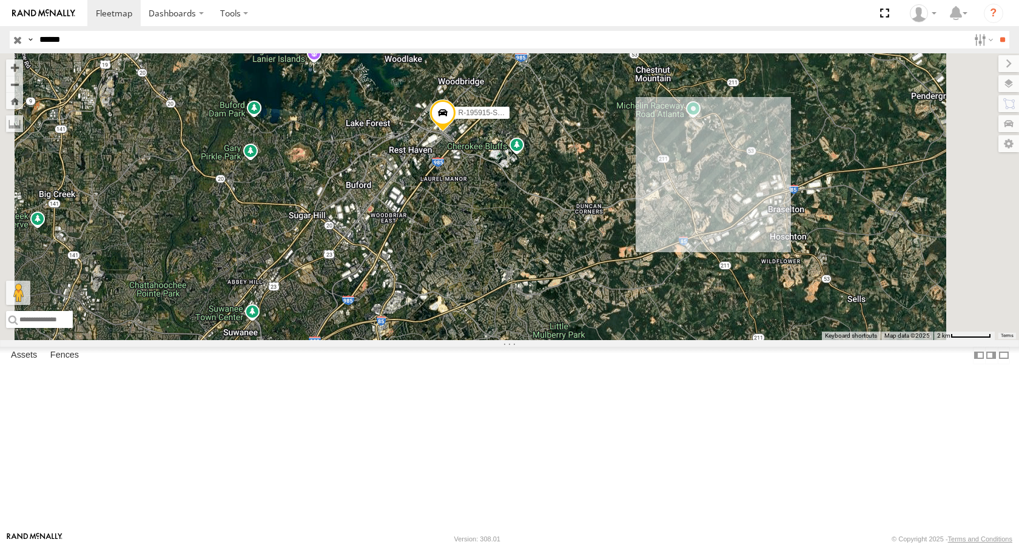
drag, startPoint x: 532, startPoint y: 243, endPoint x: 548, endPoint y: 277, distance: 38.2
click at [548, 277] on div "R-195915-Swing" at bounding box center [509, 196] width 1019 height 287
